Goal: Connect with others: Connect with others

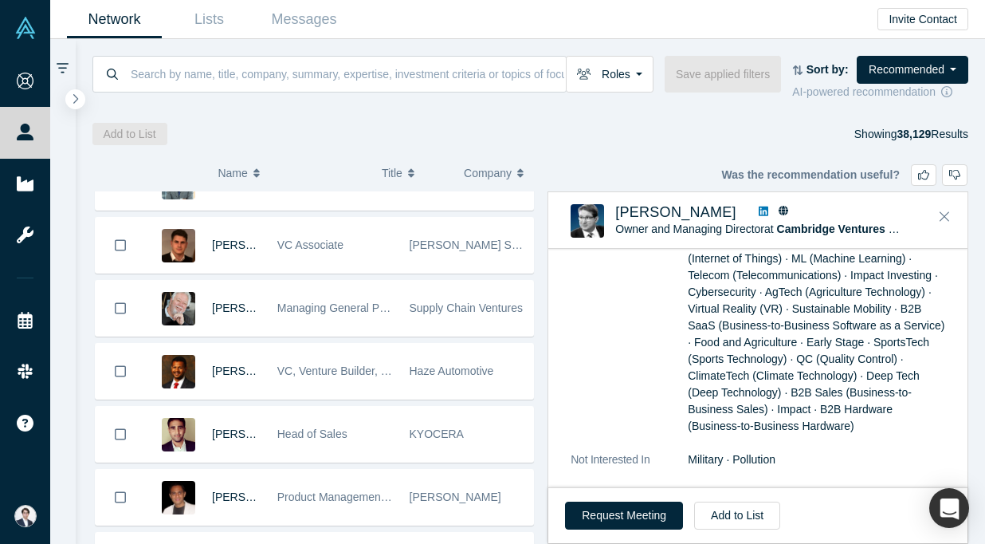
scroll to position [949, 0]
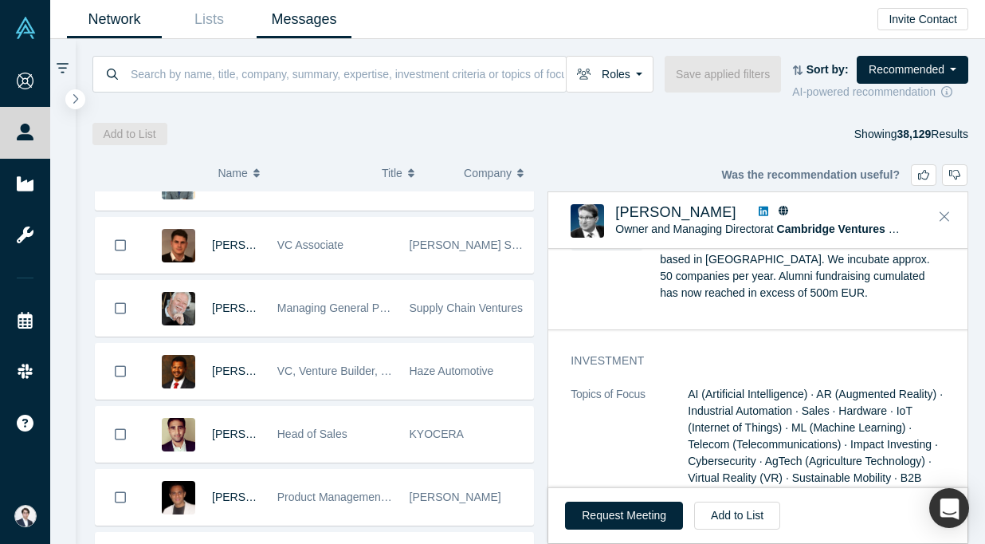
click at [289, 17] on link "Messages" at bounding box center [304, 19] width 95 height 37
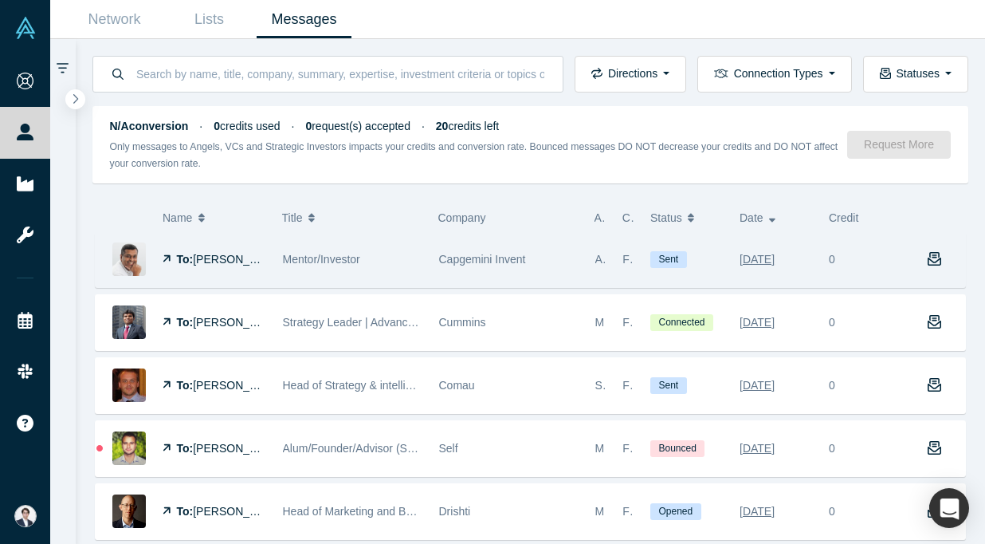
scroll to position [68, 0]
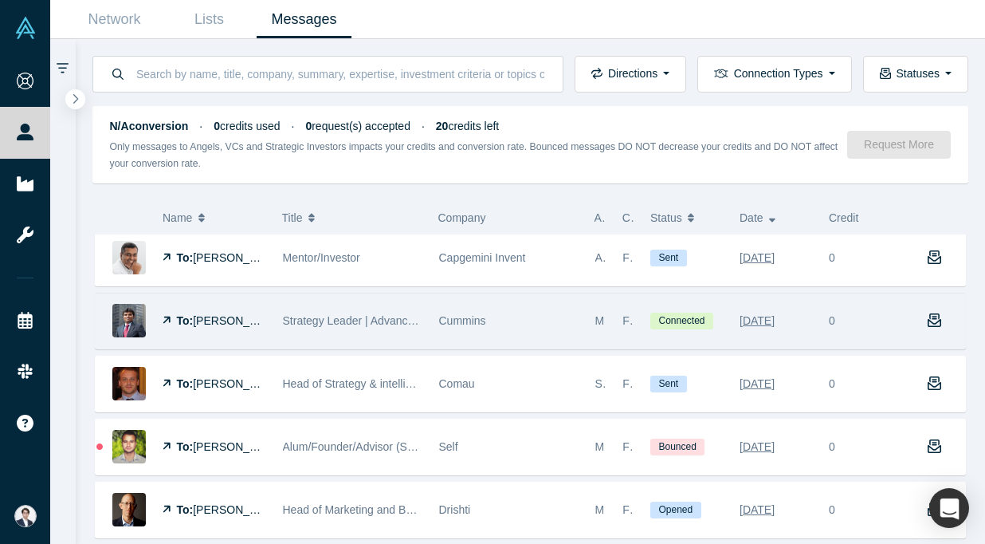
click at [382, 317] on span "Strategy Leader | Advanced Technologies | New Ventures | Decarbonization" at bounding box center [470, 320] width 374 height 13
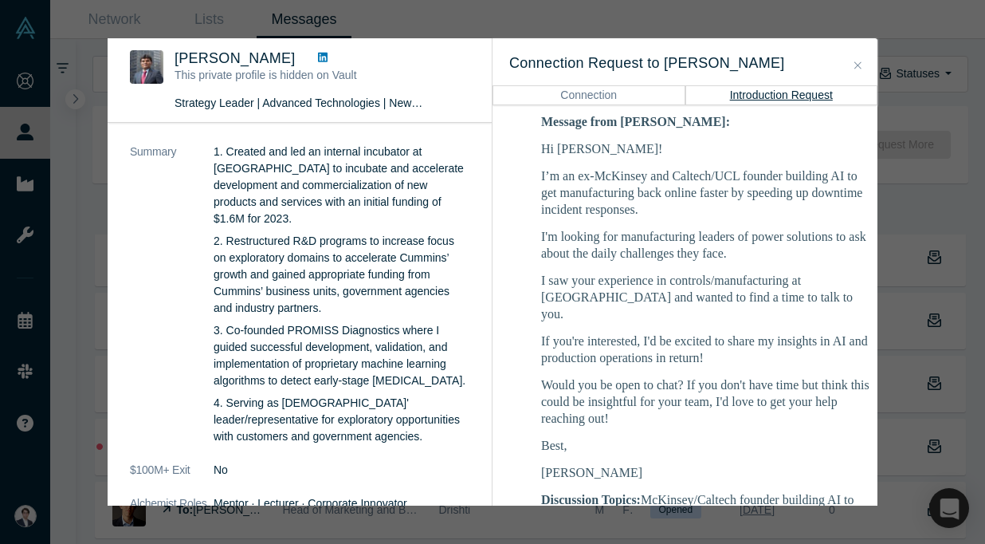
scroll to position [164, 0]
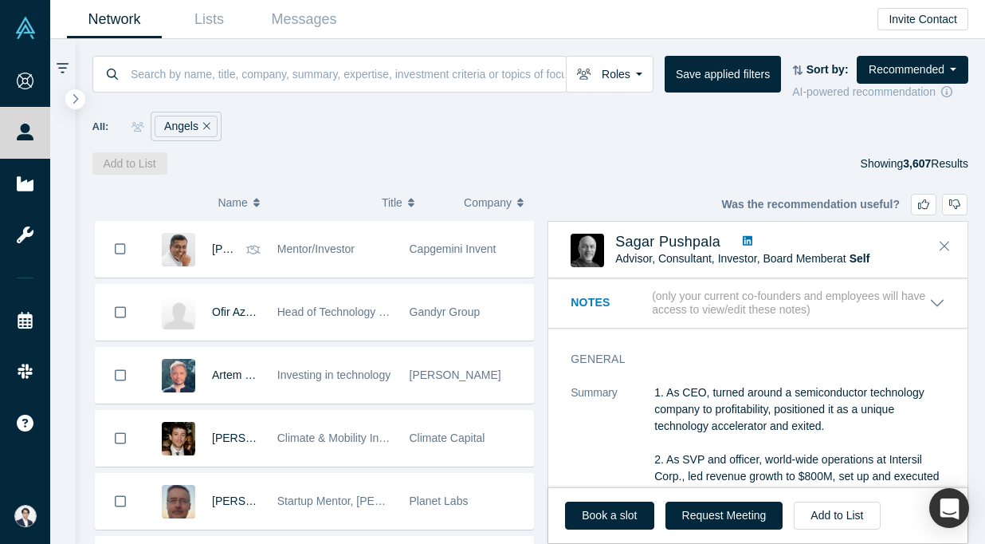
scroll to position [1168, 0]
